Goal: Task Accomplishment & Management: Manage account settings

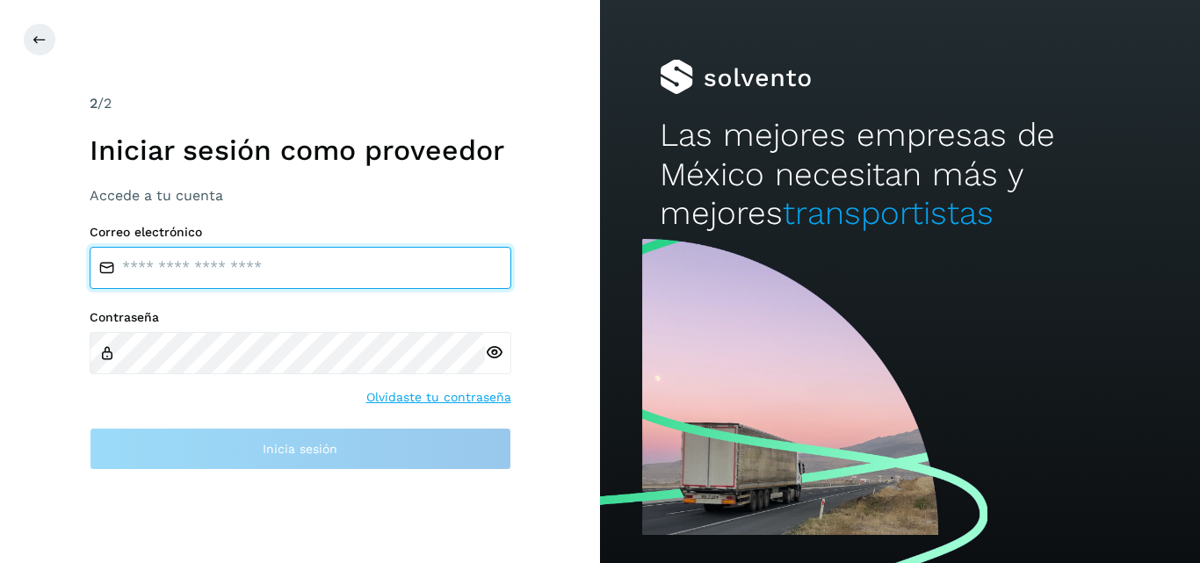
click at [274, 264] on input "email" at bounding box center [301, 268] width 422 height 42
type input "**********"
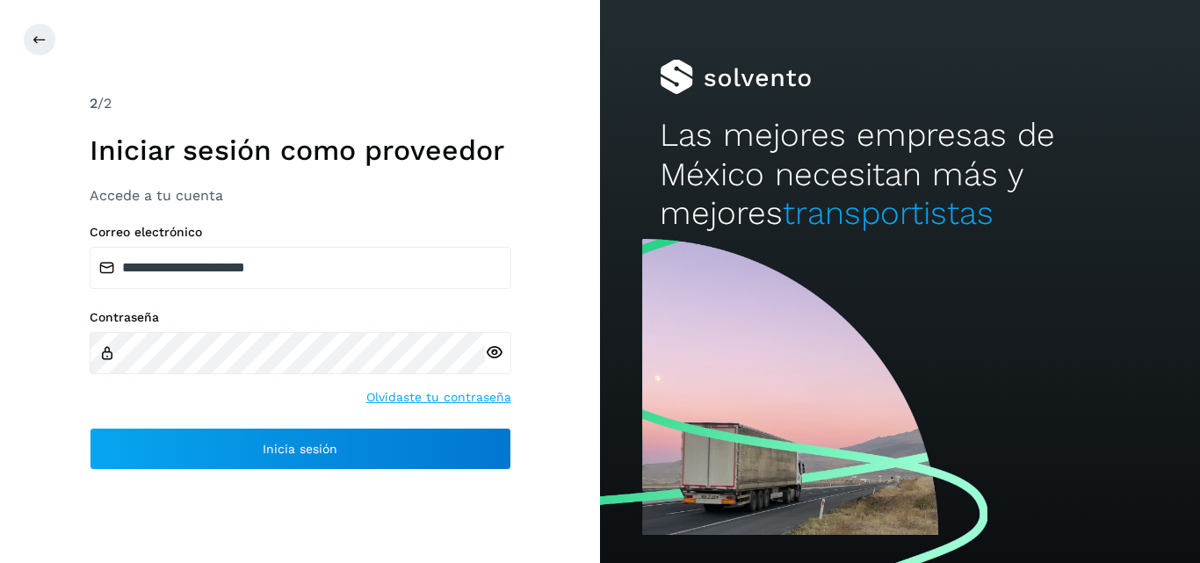
click at [499, 352] on icon at bounding box center [494, 353] width 18 height 18
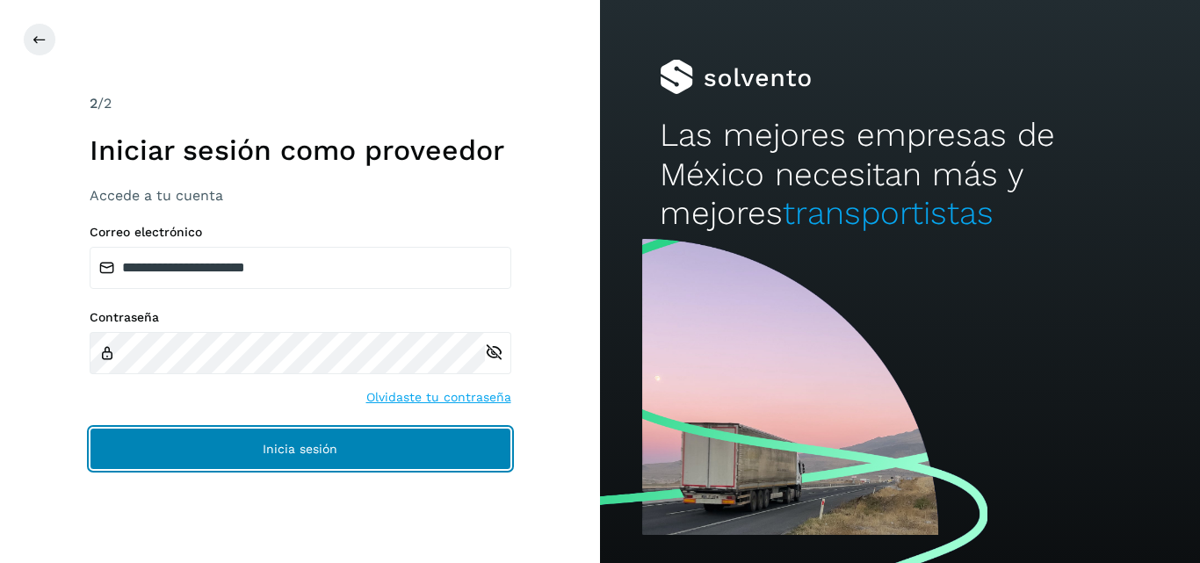
click at [292, 439] on button "Inicia sesión" at bounding box center [301, 449] width 422 height 42
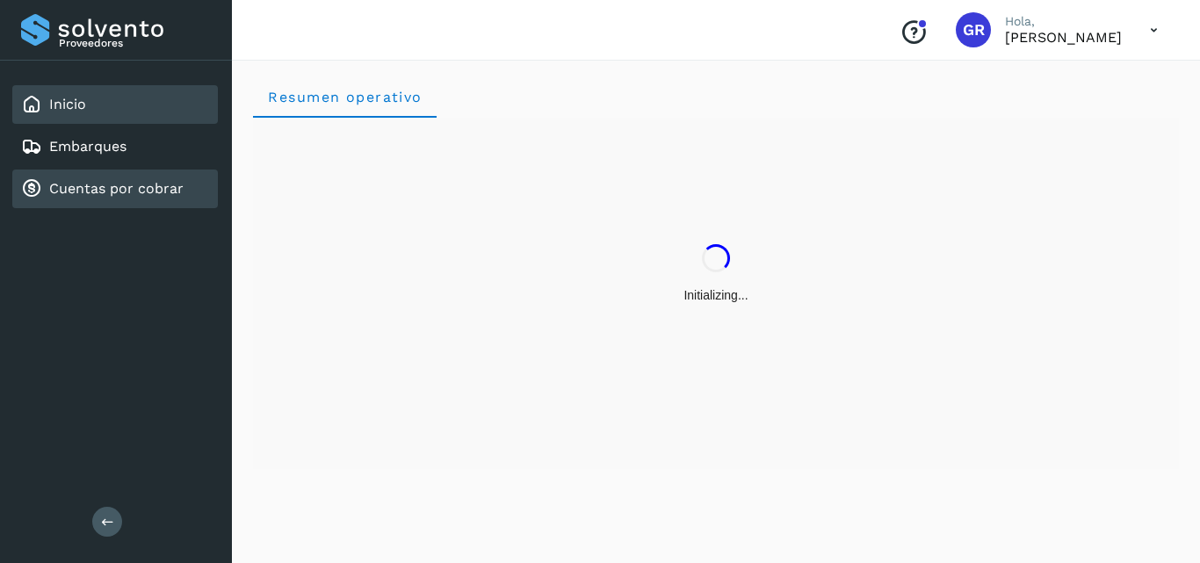
click at [82, 179] on div "Cuentas por cobrar" at bounding box center [102, 188] width 163 height 21
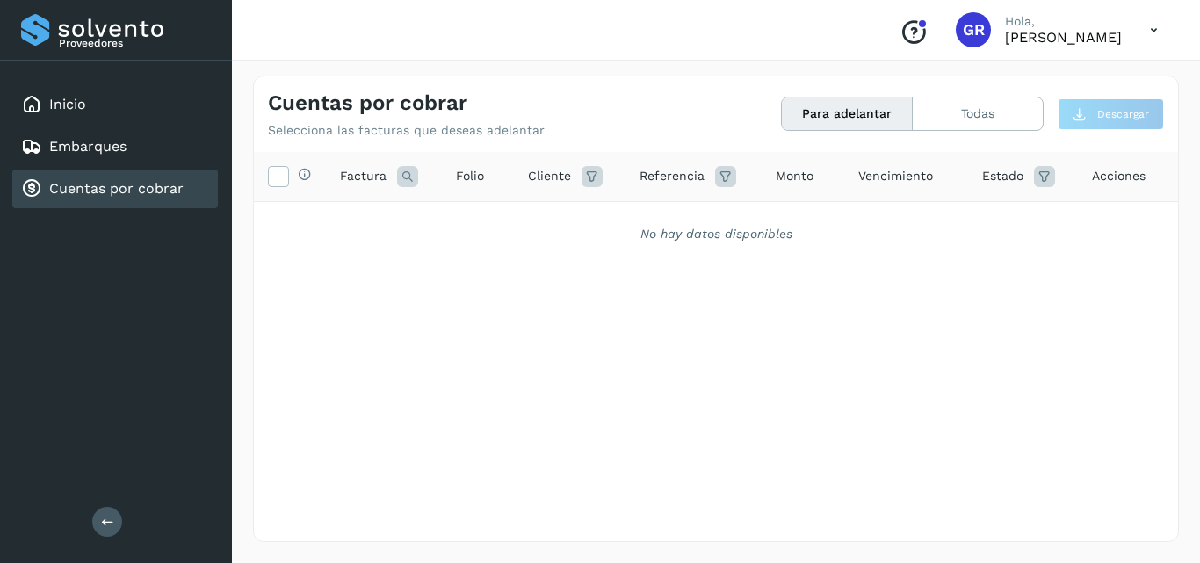
click at [74, 196] on link "Cuentas por cobrar" at bounding box center [116, 188] width 134 height 17
click at [72, 192] on link "Cuentas por cobrar" at bounding box center [116, 188] width 134 height 17
click at [924, 116] on button "Todas" at bounding box center [978, 114] width 130 height 33
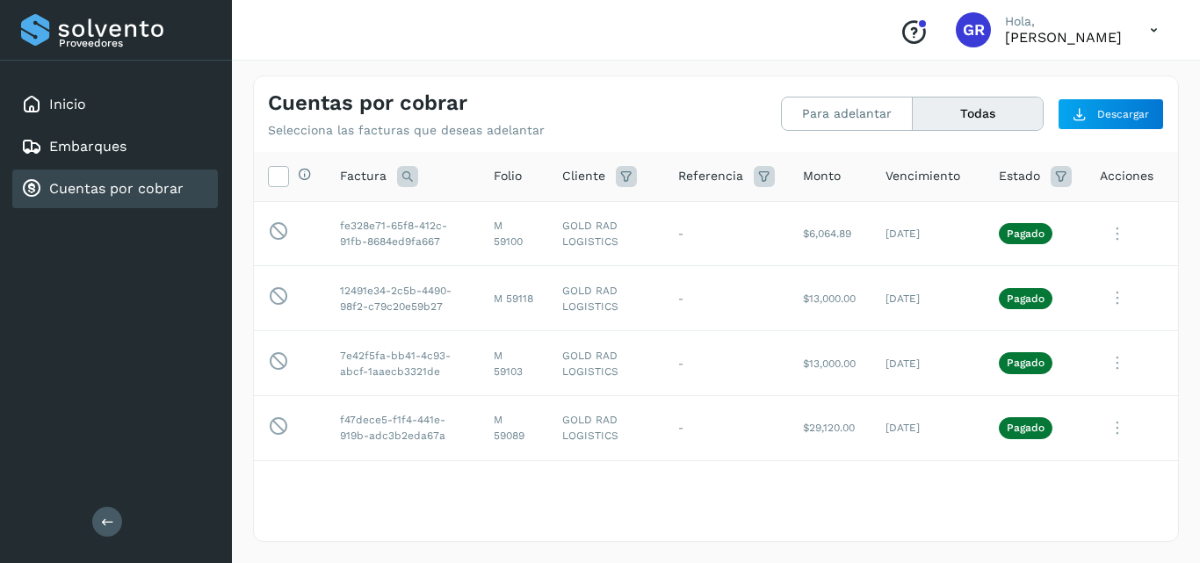
click at [144, 192] on link "Cuentas por cobrar" at bounding box center [116, 188] width 134 height 17
click at [881, 118] on button "Para adelantar" at bounding box center [847, 114] width 131 height 33
